Goal: Check status

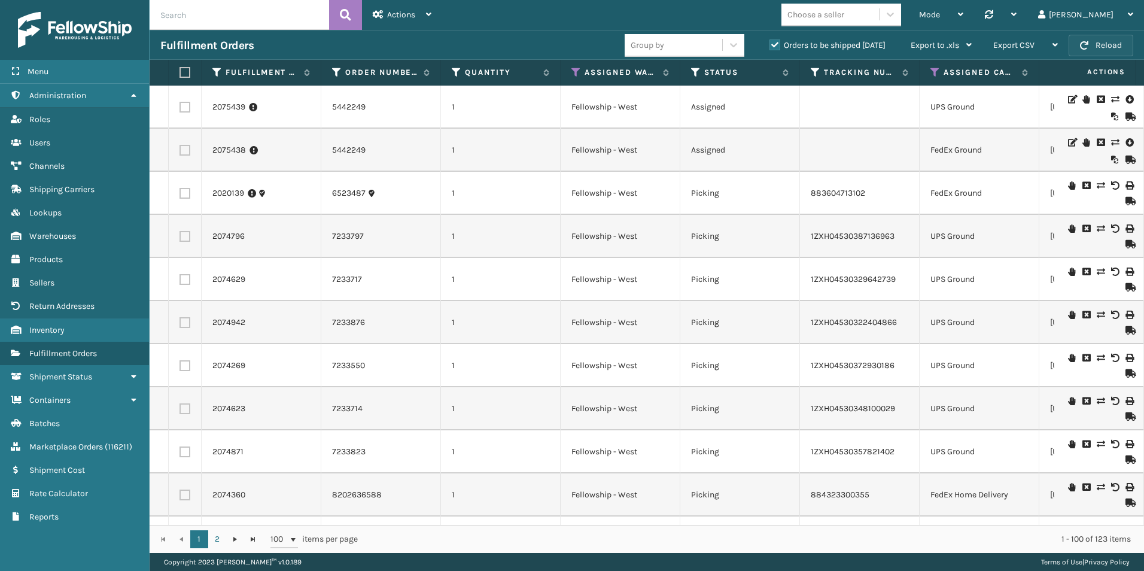
click at [1100, 44] on button "Reload" at bounding box center [1101, 46] width 65 height 22
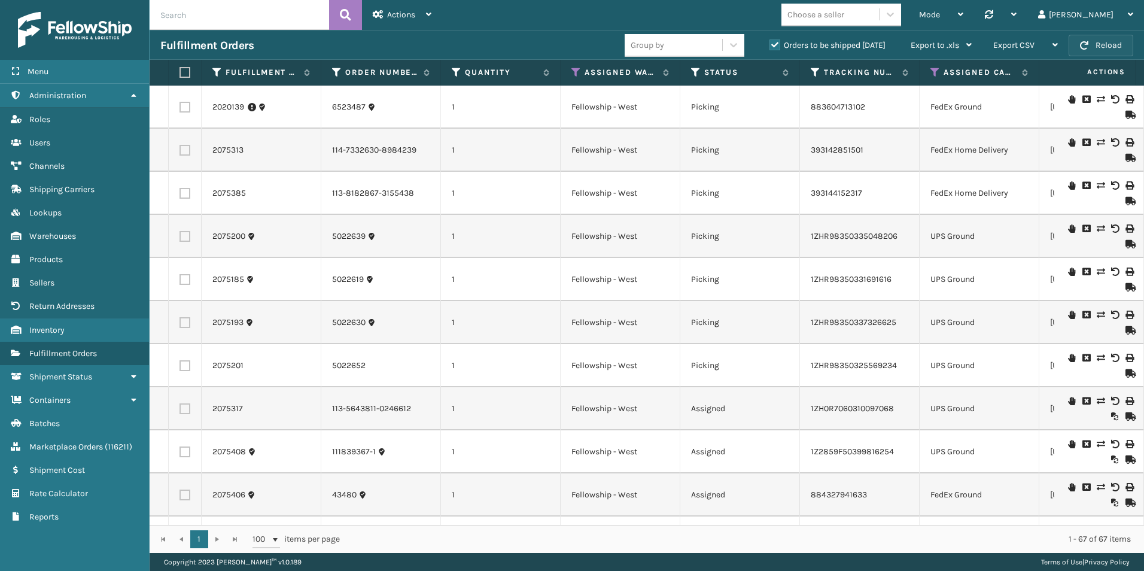
click at [1089, 44] on span "button" at bounding box center [1084, 45] width 8 height 8
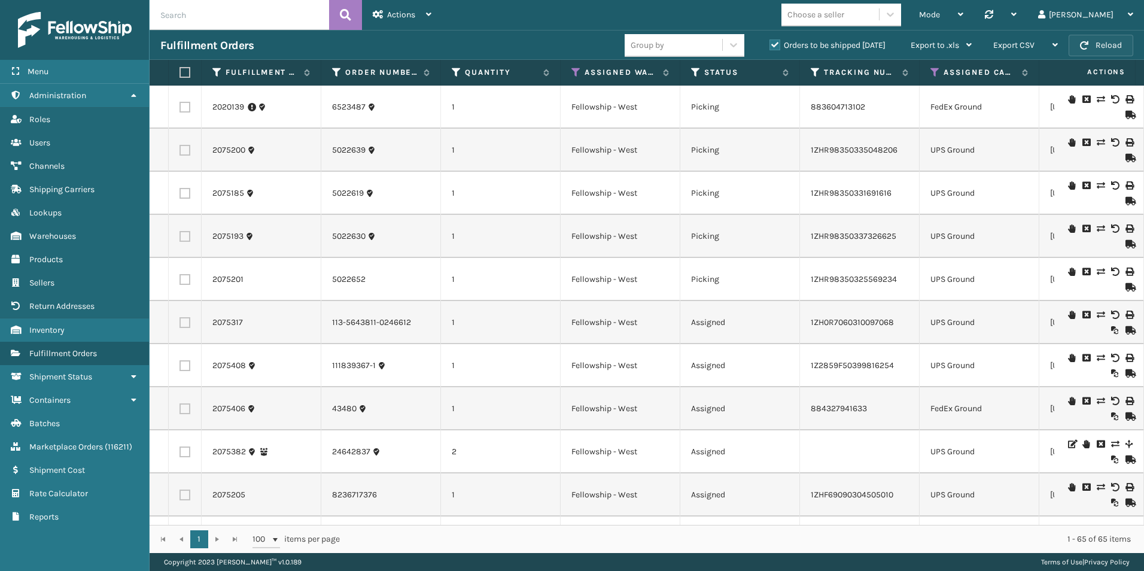
click at [1105, 45] on button "Reload" at bounding box center [1101, 46] width 65 height 22
click at [1102, 44] on button "Reload" at bounding box center [1101, 46] width 65 height 22
click at [1106, 44] on button "Reload" at bounding box center [1101, 46] width 65 height 22
click at [1094, 53] on button "Reload" at bounding box center [1101, 46] width 65 height 22
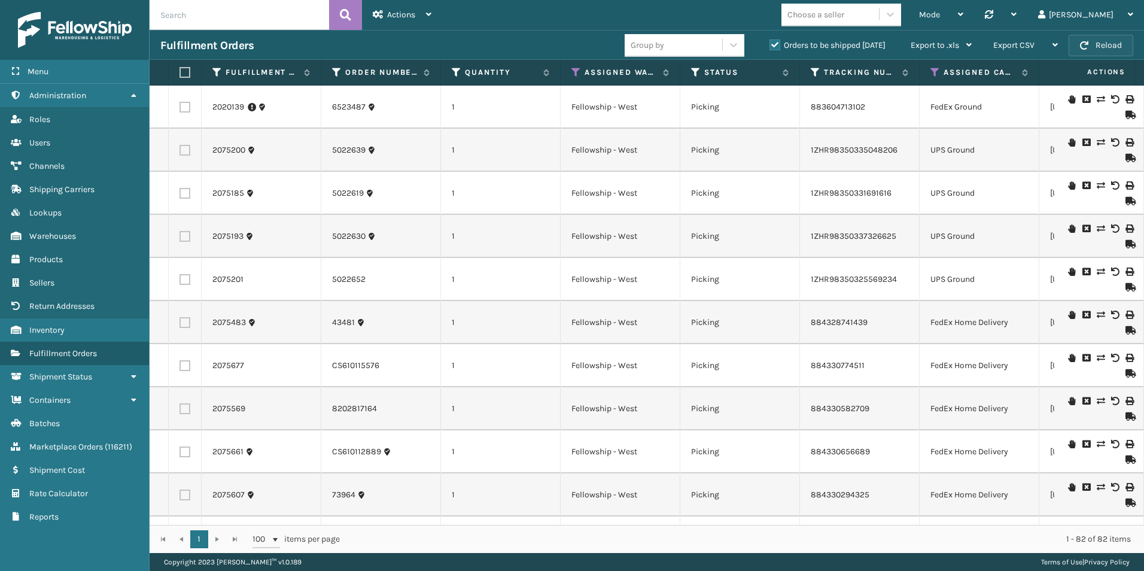
click at [1092, 47] on button "Reload" at bounding box center [1101, 46] width 65 height 22
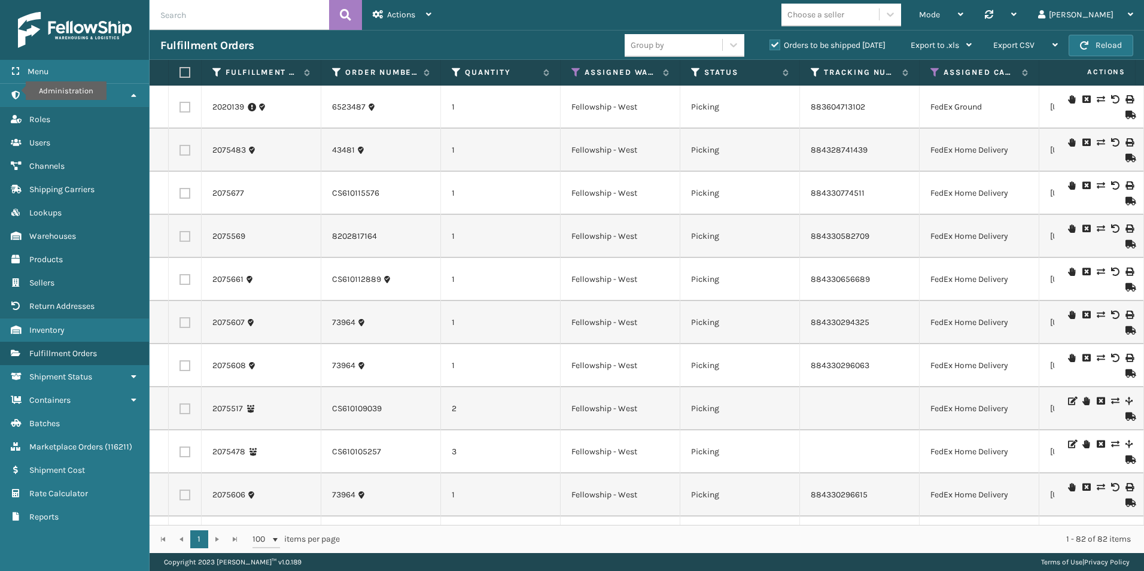
click at [200, 13] on input "text" at bounding box center [240, 15] width 180 height 30
type input "2067697"
click at [352, 10] on button at bounding box center [345, 15] width 33 height 30
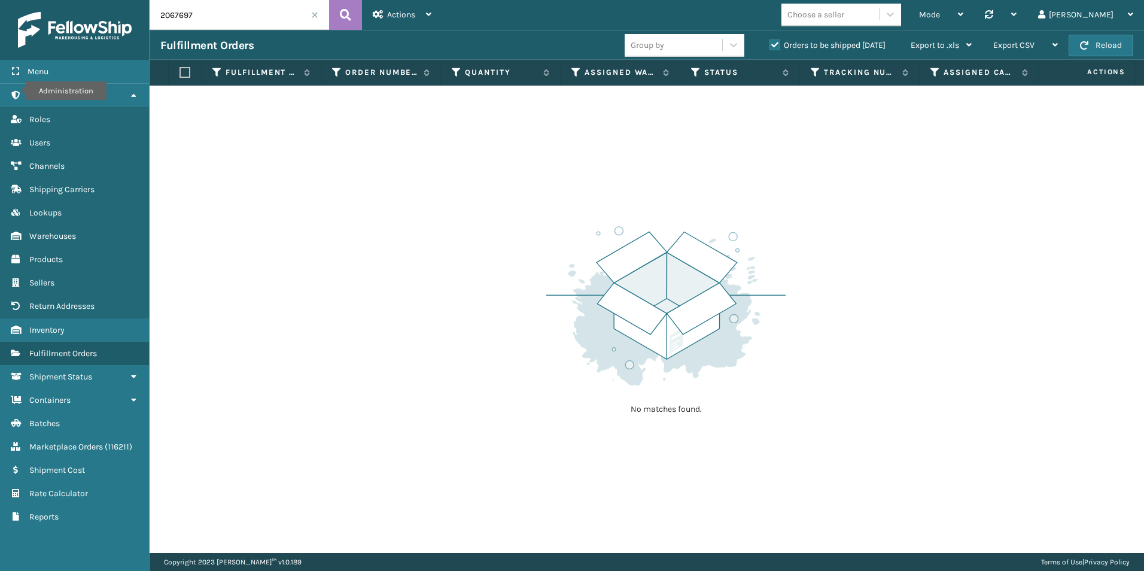
click at [773, 44] on label "Orders to be shipped [DATE]" at bounding box center [828, 45] width 116 height 10
click at [770, 44] on input "Orders to be shipped [DATE]" at bounding box center [770, 42] width 1 height 8
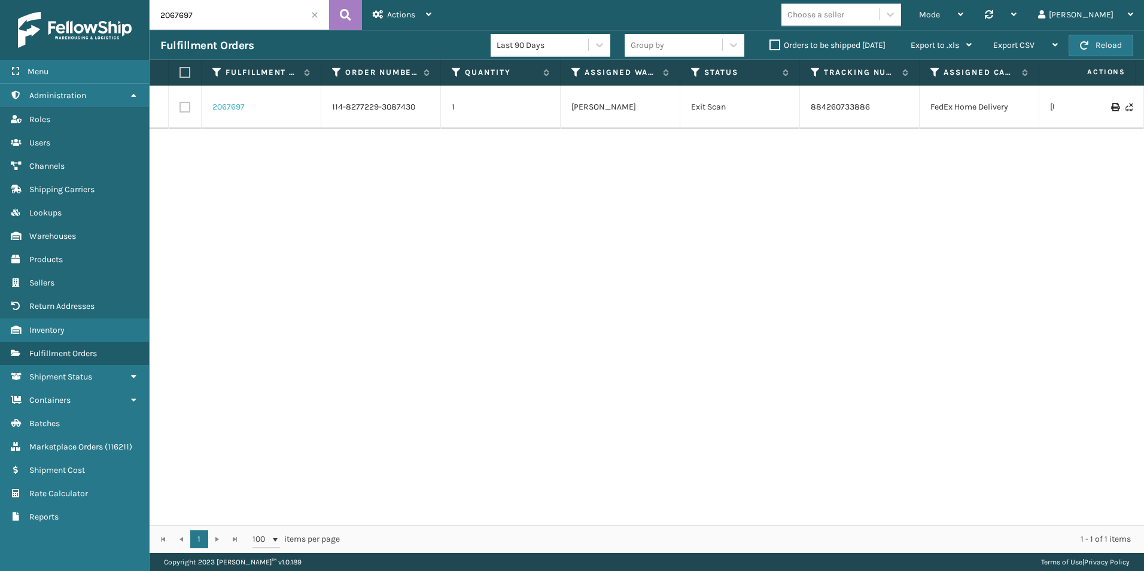
click at [229, 105] on link "2067697" at bounding box center [228, 107] width 32 height 12
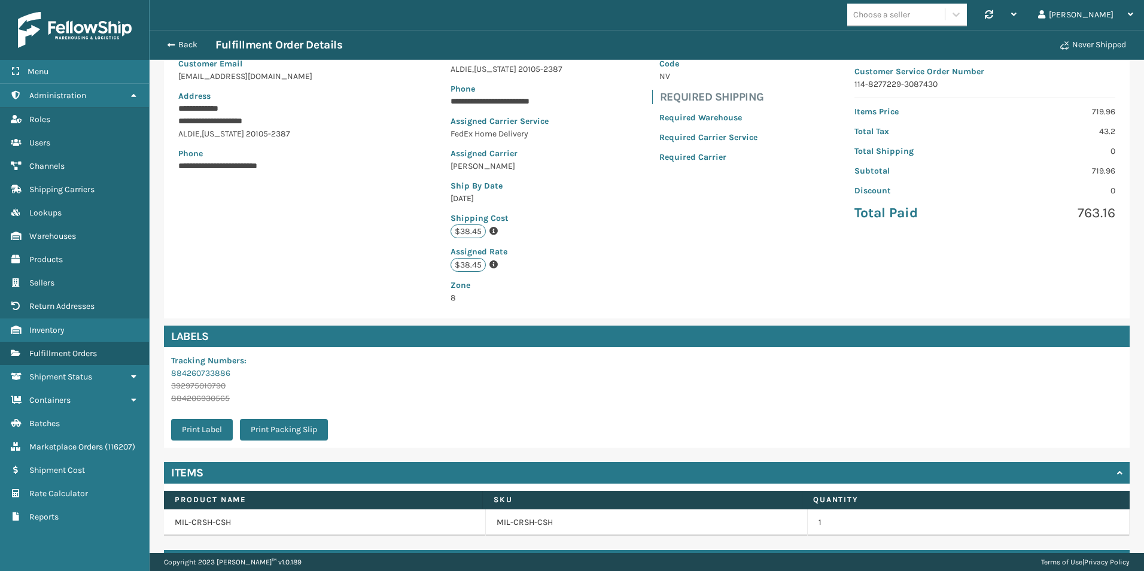
scroll to position [174, 0]
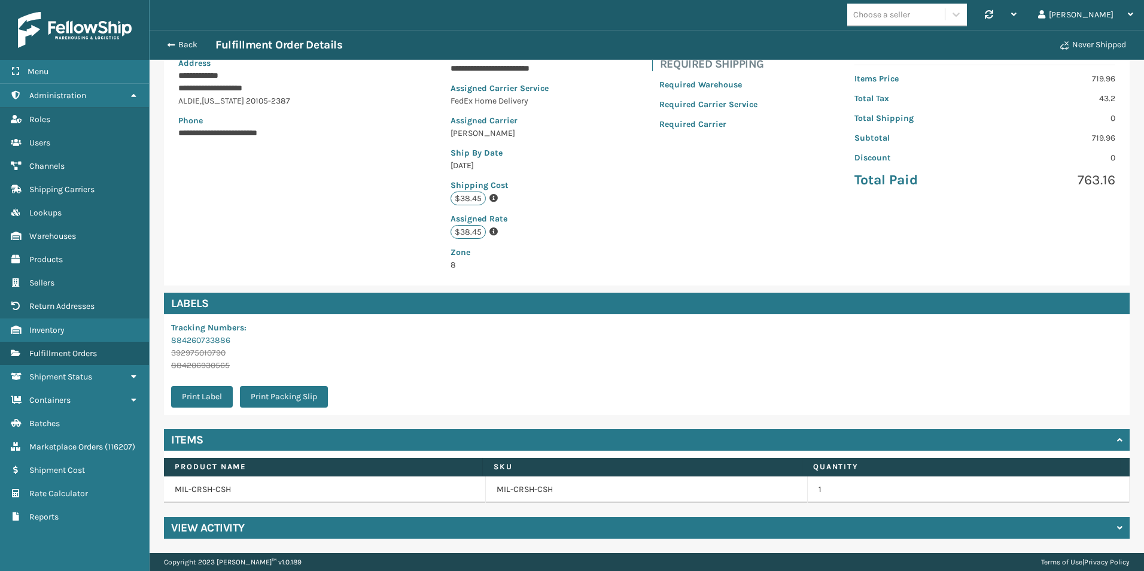
click at [208, 531] on h4 "View Activity" at bounding box center [208, 528] width 74 height 14
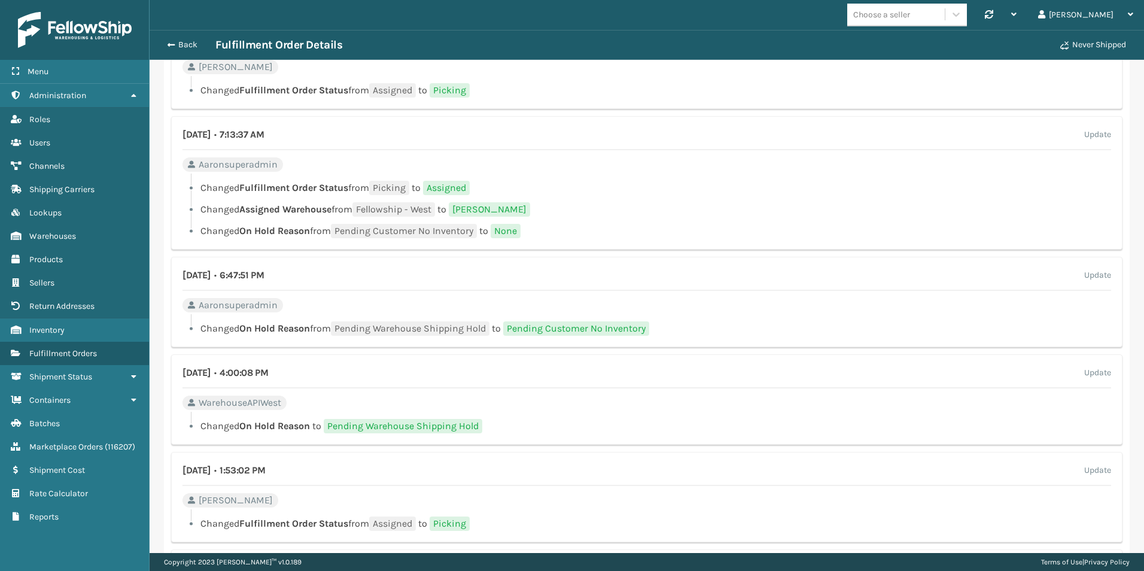
scroll to position [1012, 0]
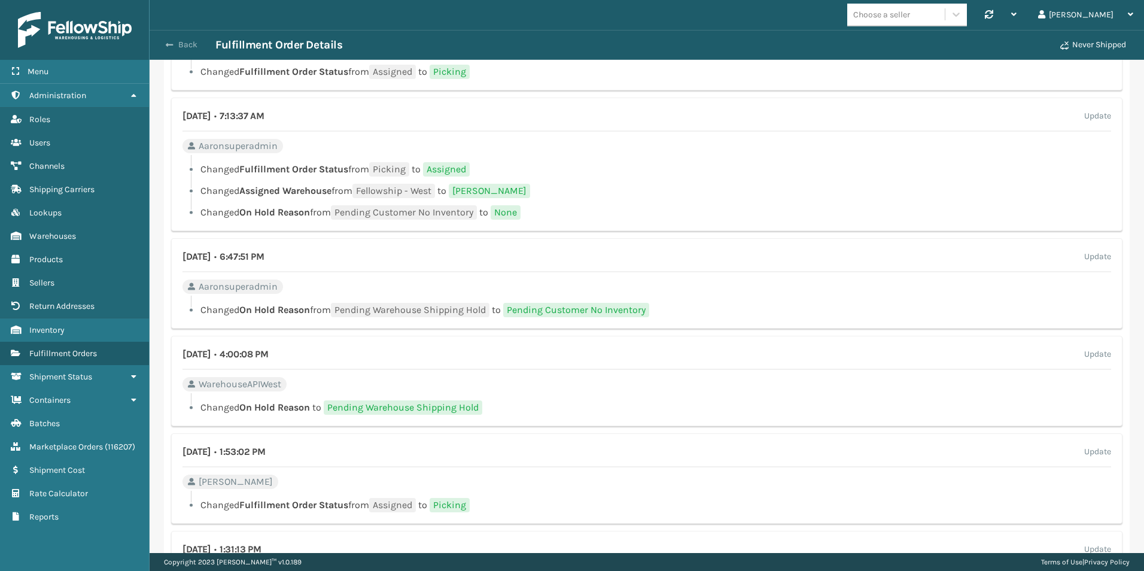
click at [181, 42] on button "Back" at bounding box center [187, 44] width 55 height 11
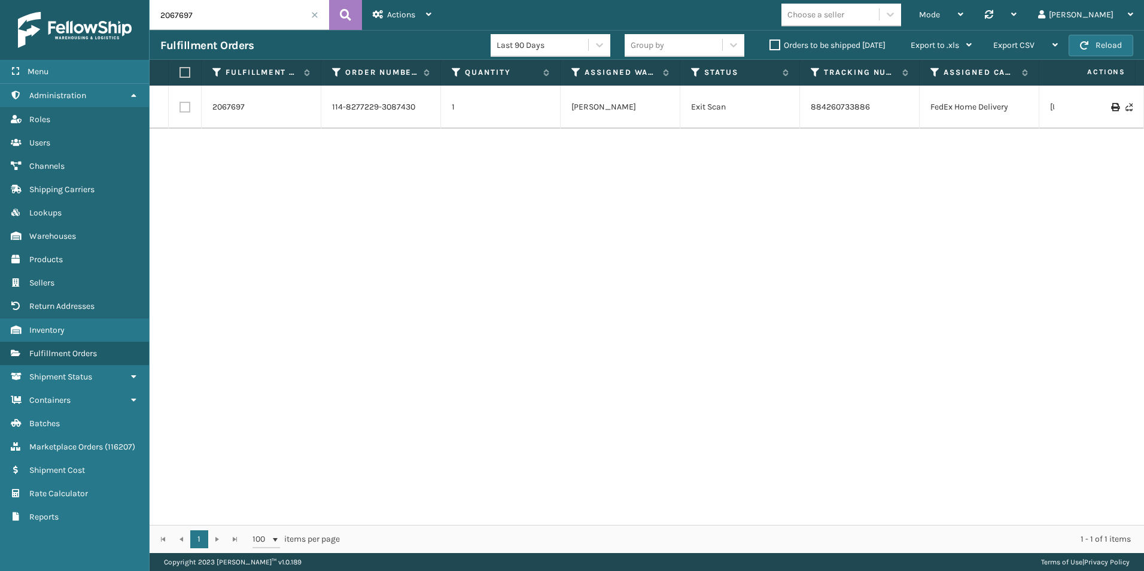
click at [193, 17] on input "2067697" at bounding box center [240, 15] width 180 height 30
drag, startPoint x: 189, startPoint y: 16, endPoint x: 236, endPoint y: 10, distance: 47.7
click at [235, 10] on input "2067698" at bounding box center [240, 15] width 180 height 30
type input "2067699"
click at [776, 40] on label "Orders to be shipped [DATE]" at bounding box center [828, 45] width 116 height 10
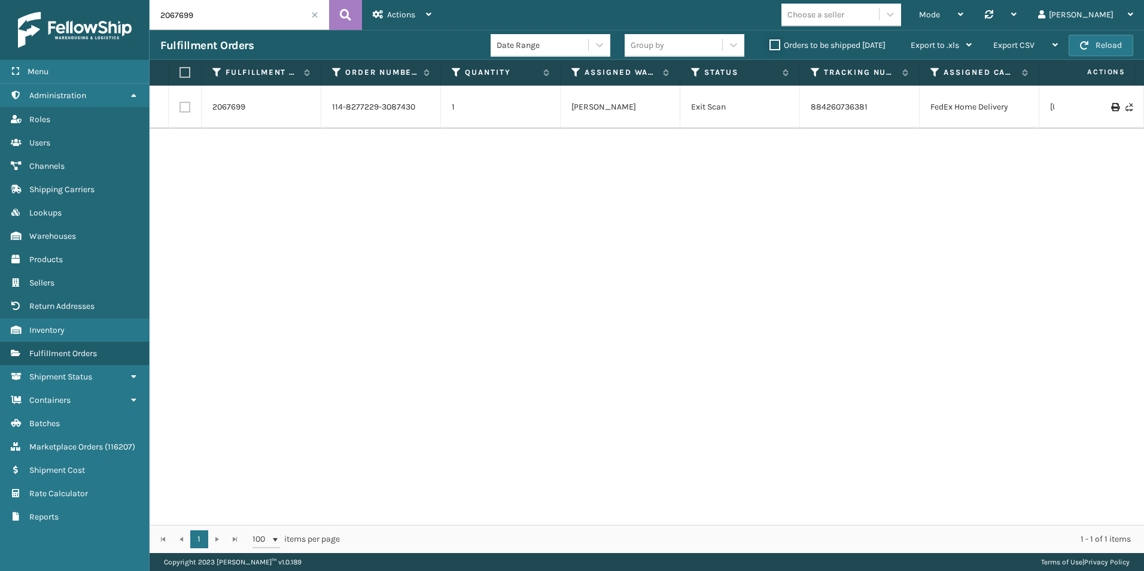
click at [770, 39] on input "Orders to be shipped [DATE]" at bounding box center [770, 42] width 1 height 8
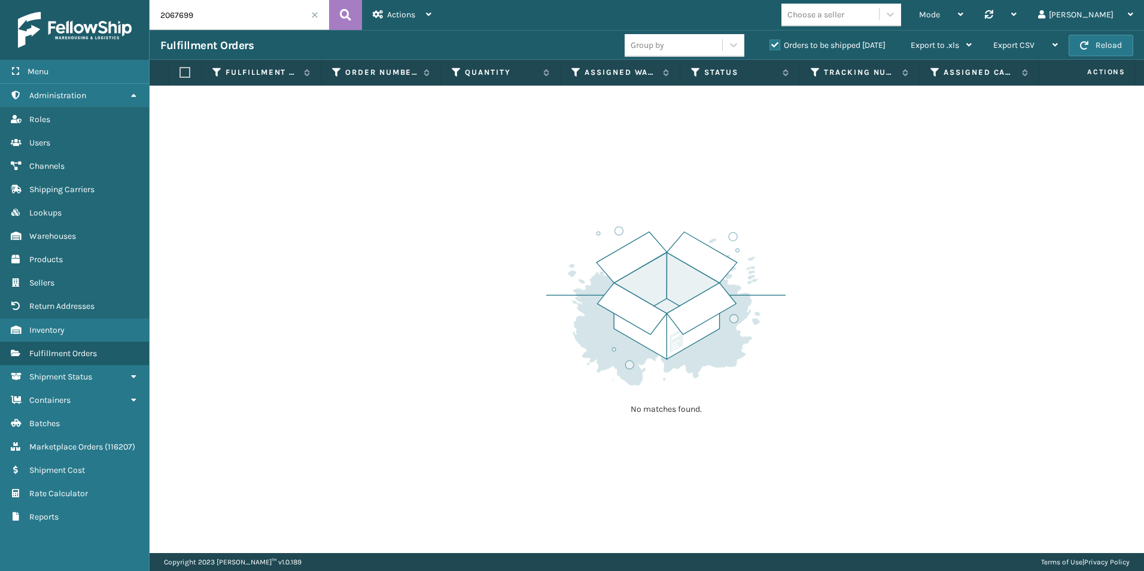
click at [315, 14] on span at bounding box center [314, 14] width 7 height 7
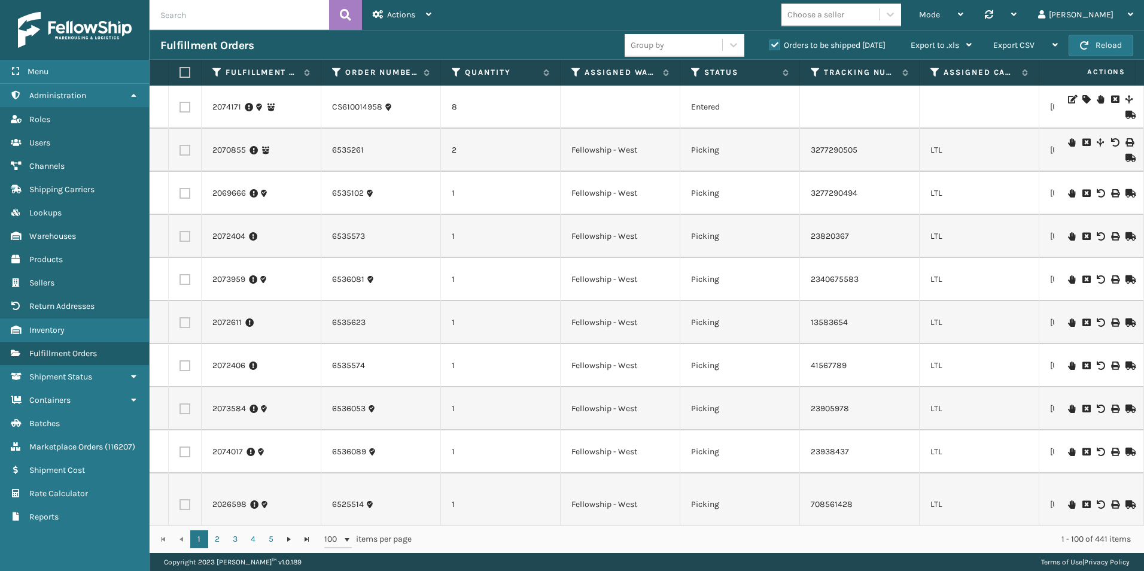
click at [935, 65] on th "Assigned Carrier Service" at bounding box center [980, 73] width 120 height 26
click at [935, 69] on icon at bounding box center [936, 72] width 10 height 11
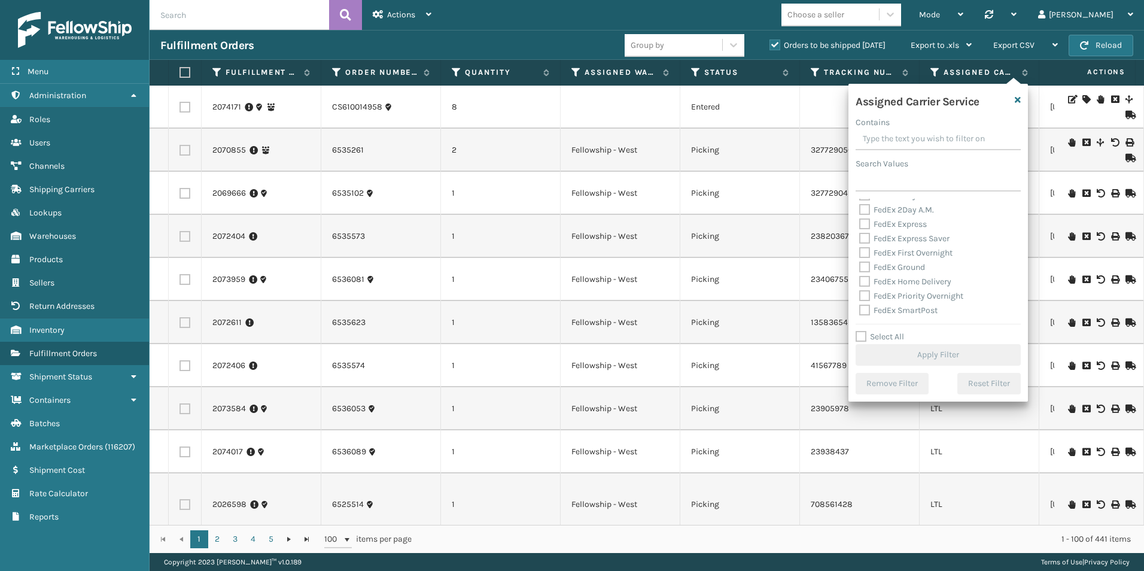
scroll to position [60, 0]
click at [858, 337] on label "Select All" at bounding box center [880, 337] width 48 height 10
click at [858, 331] on input "Select All" at bounding box center [946, 330] width 180 height 1
checkbox input "true"
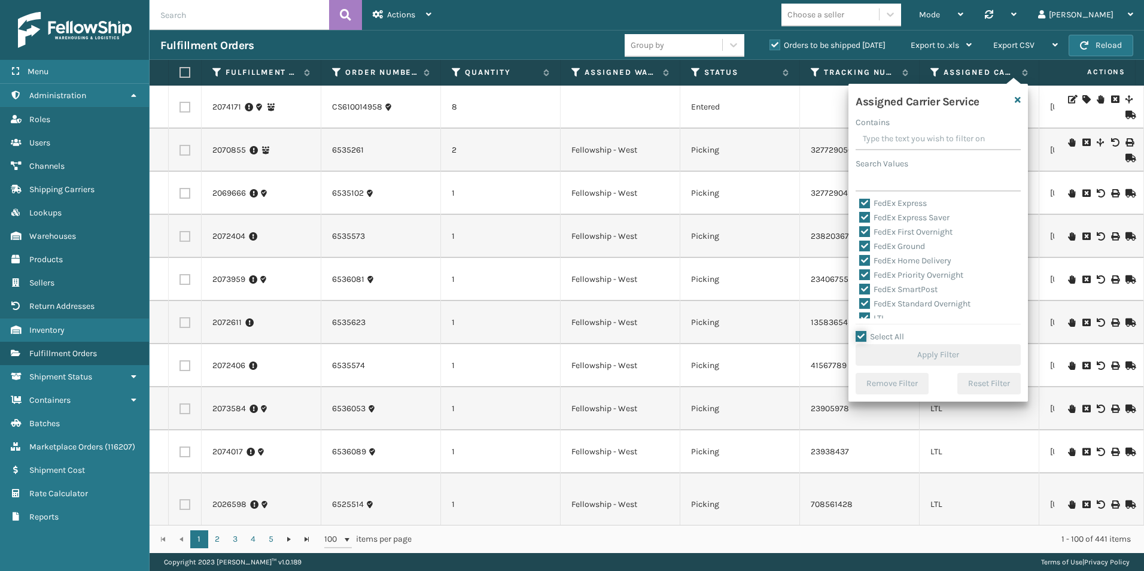
checkbox input "true"
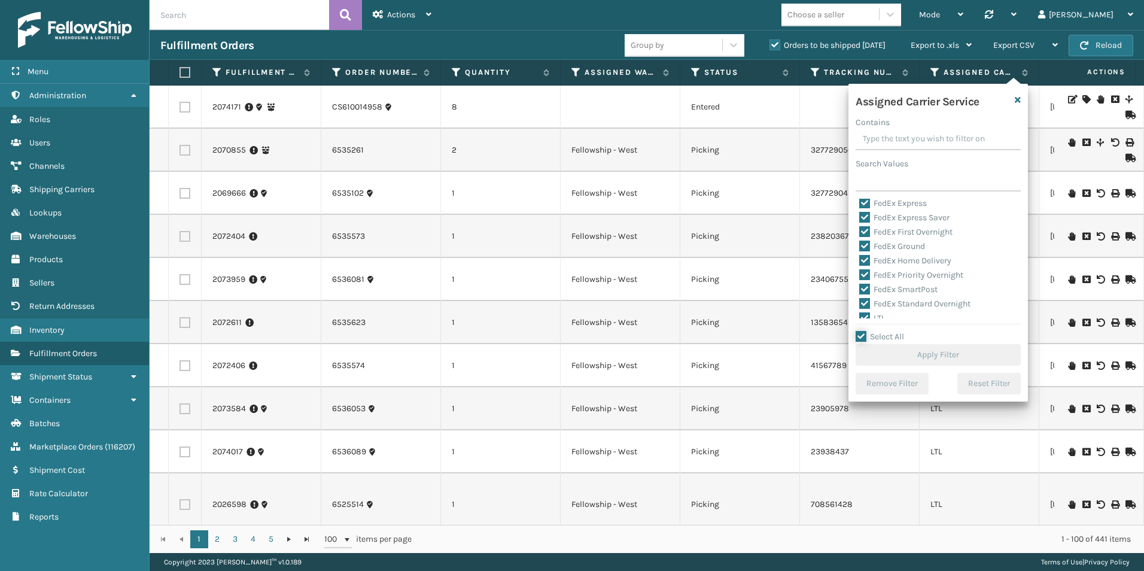
checkbox input "true"
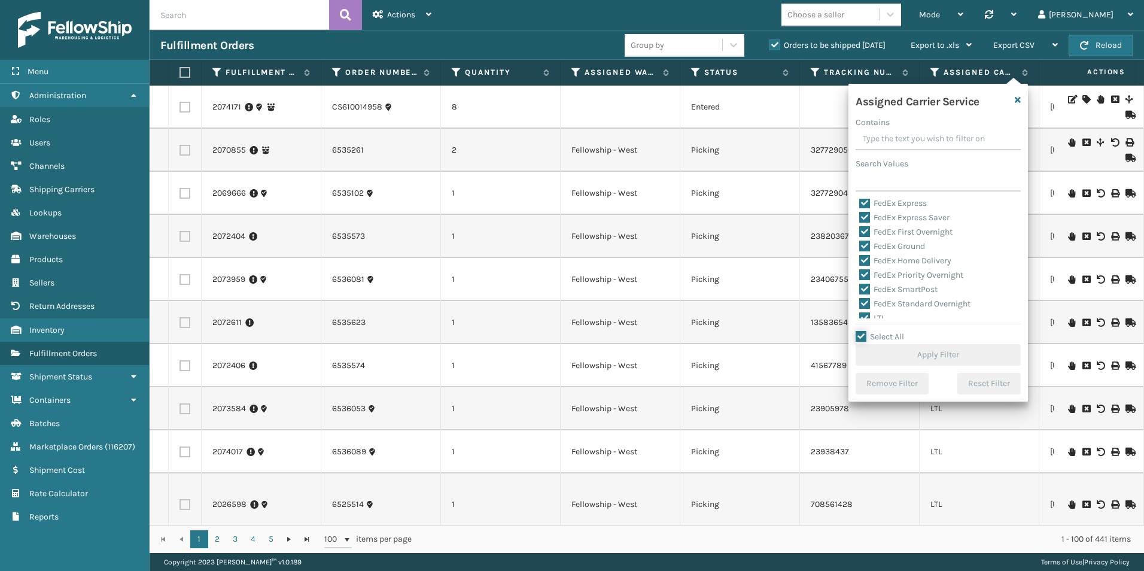
checkbox input "true"
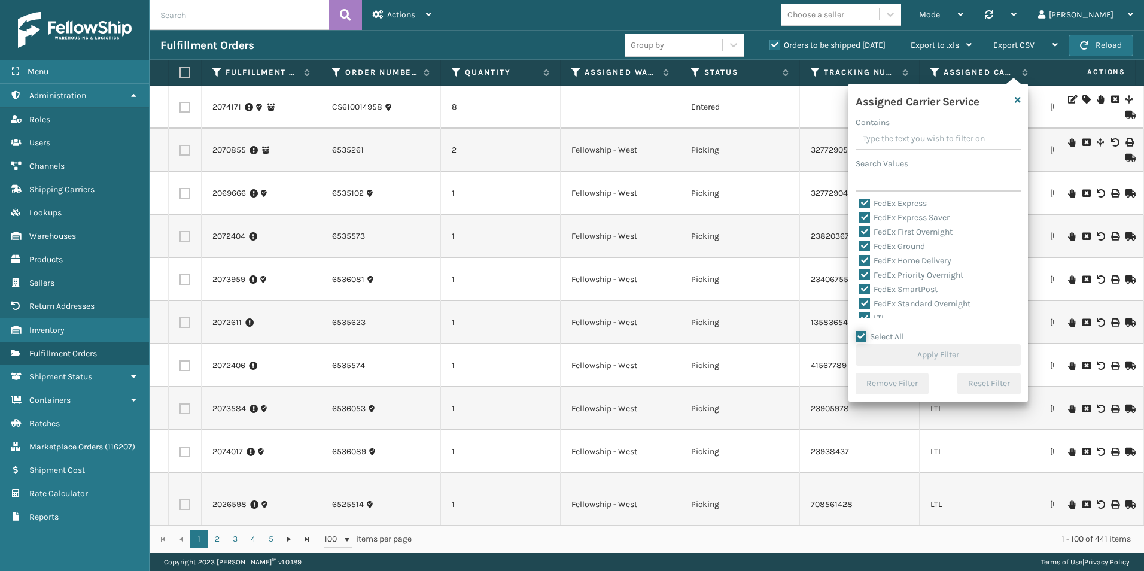
checkbox input "true"
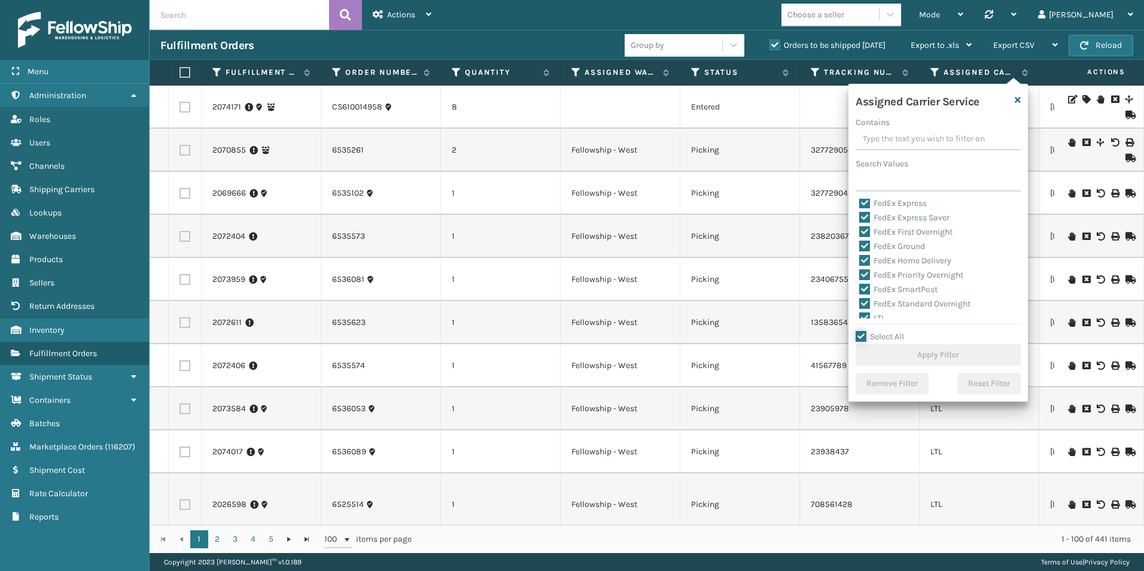
checkbox input "true"
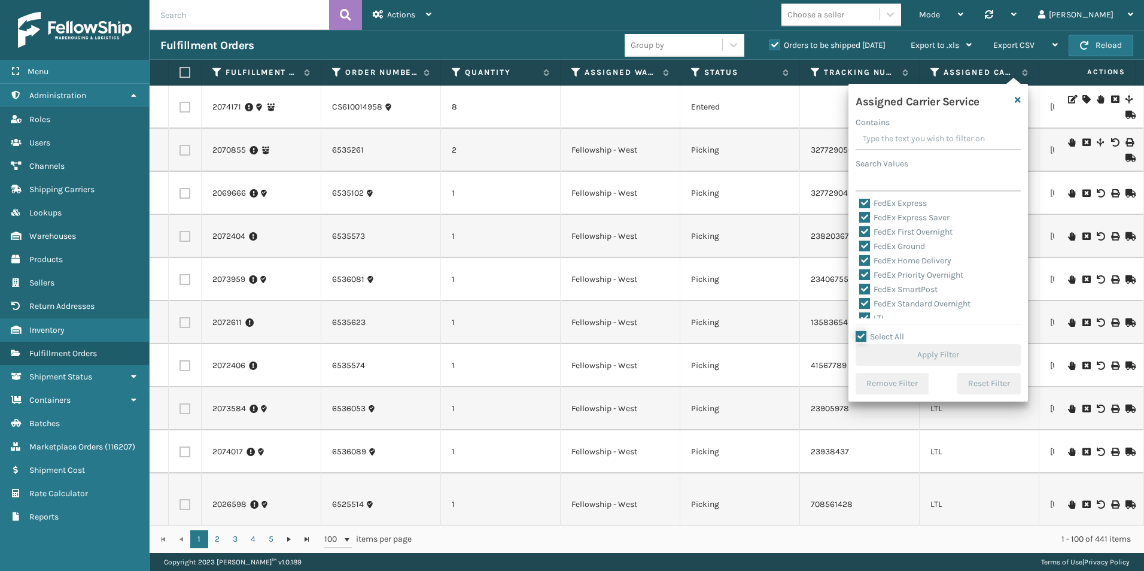
checkbox input "true"
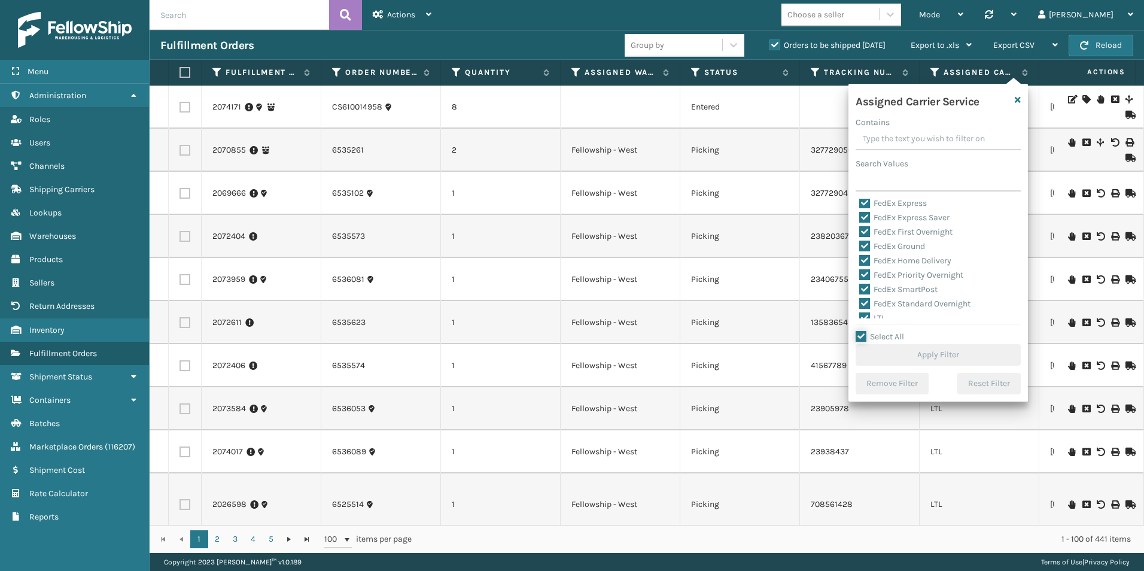
checkbox input "true"
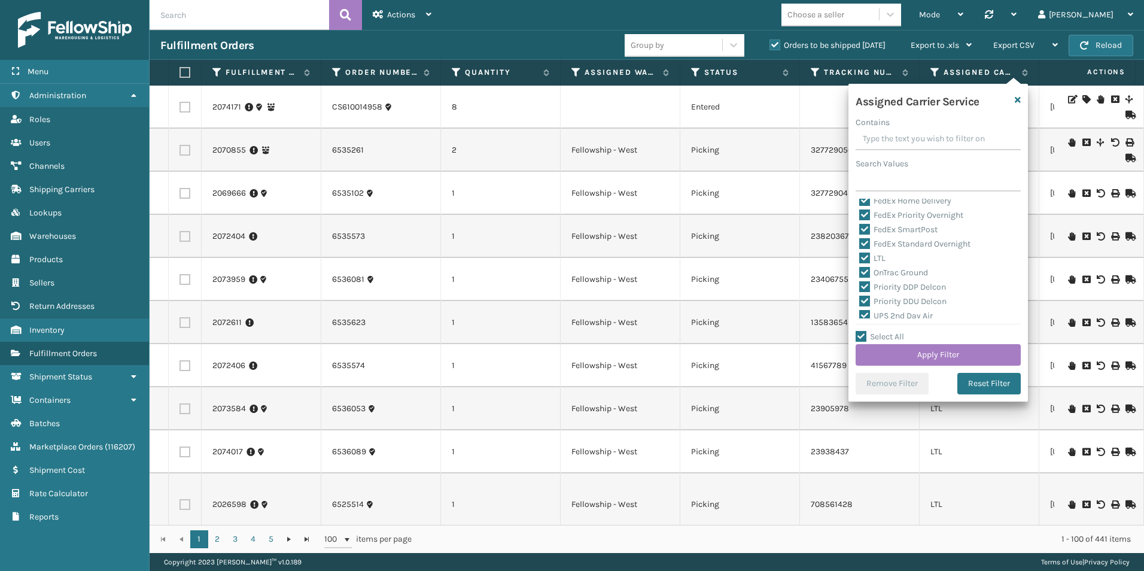
click at [864, 255] on label "LTL" at bounding box center [872, 258] width 26 height 10
click at [860, 255] on input "LTL" at bounding box center [859, 255] width 1 height 8
checkbox input "false"
click at [920, 354] on button "Apply Filter" at bounding box center [938, 355] width 165 height 22
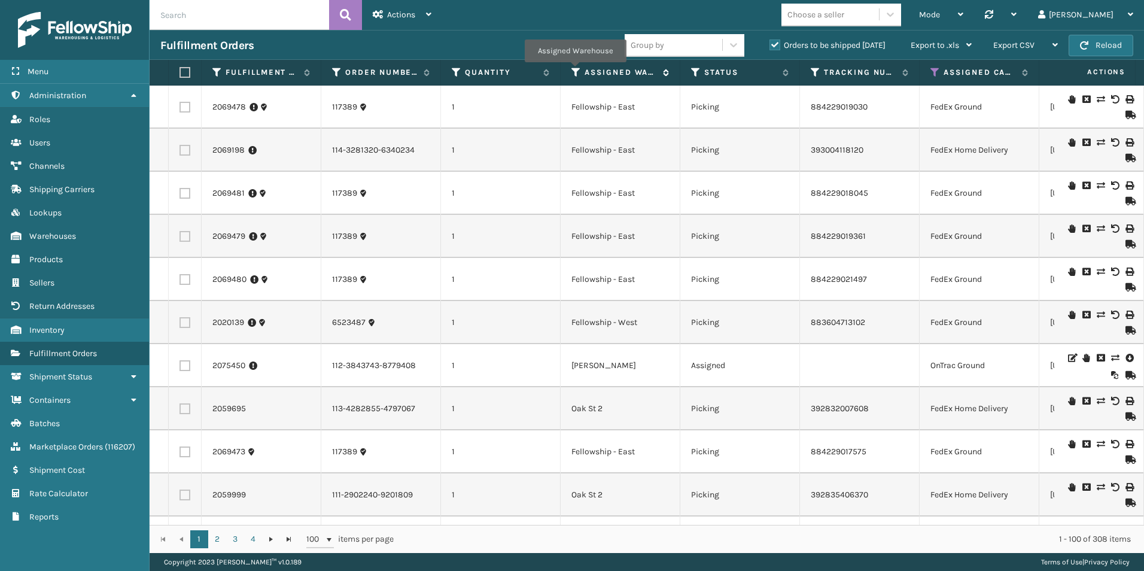
click at [575, 71] on icon at bounding box center [577, 72] width 10 height 11
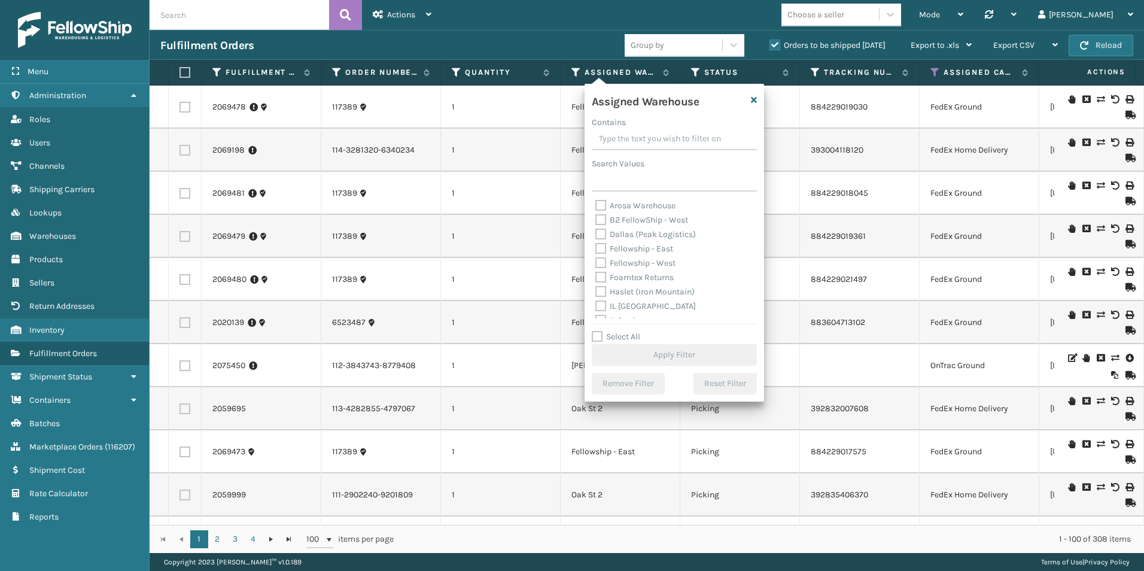
click at [600, 263] on label "Fellowship - West" at bounding box center [635, 263] width 80 height 10
click at [596, 263] on input "Fellowship - West" at bounding box center [595, 260] width 1 height 8
checkbox input "true"
click at [686, 348] on button "Apply Filter" at bounding box center [674, 355] width 165 height 22
